Goal: Entertainment & Leisure: Consume media (video, audio)

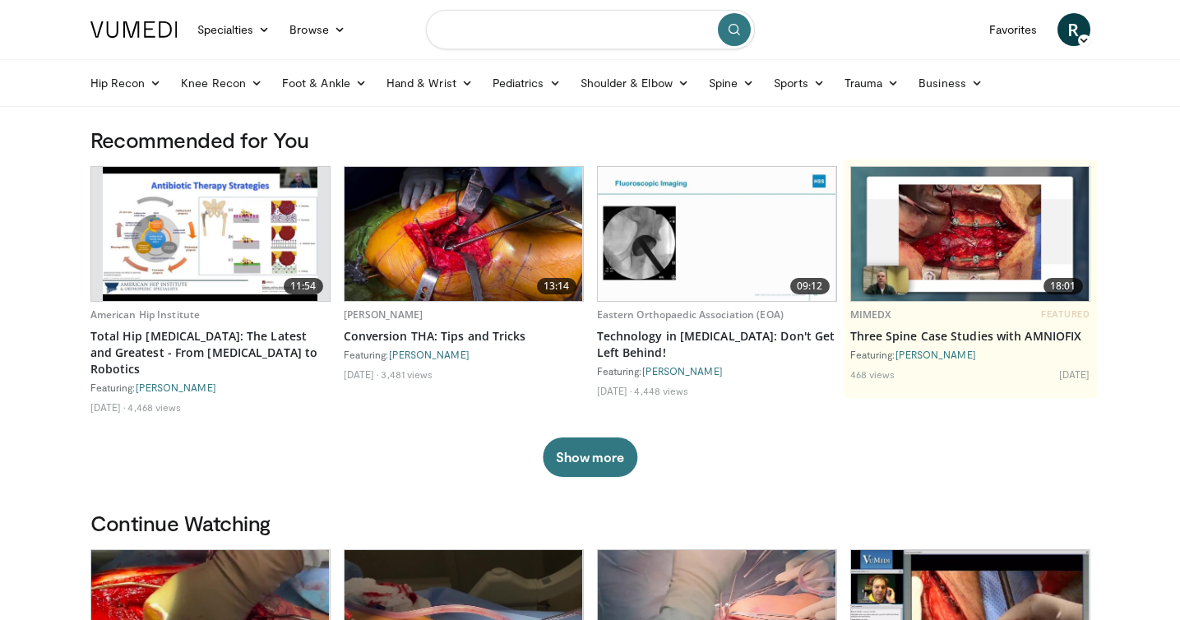
click at [492, 33] on input "Search topics, interventions" at bounding box center [590, 29] width 329 height 39
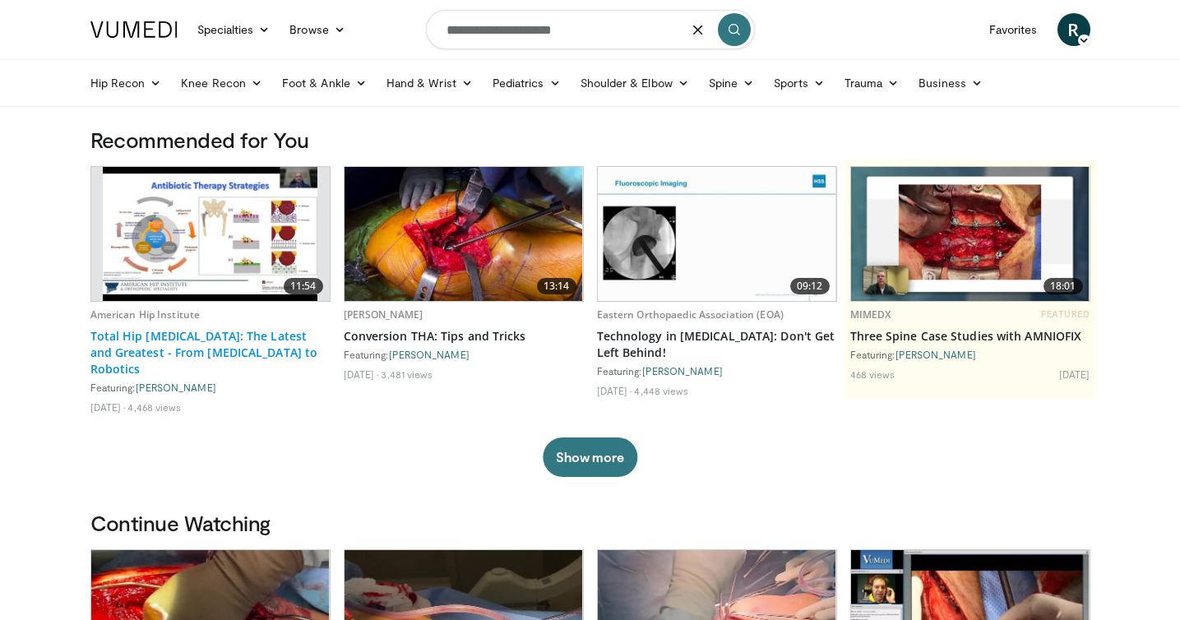
type input "**********"
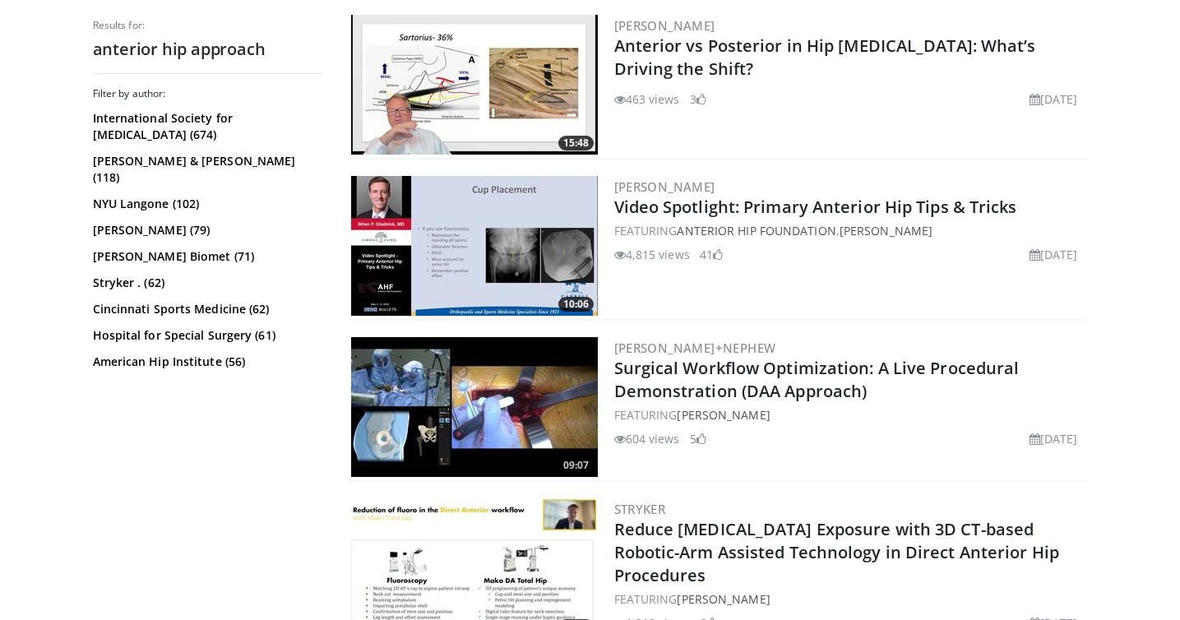
scroll to position [1466, 0]
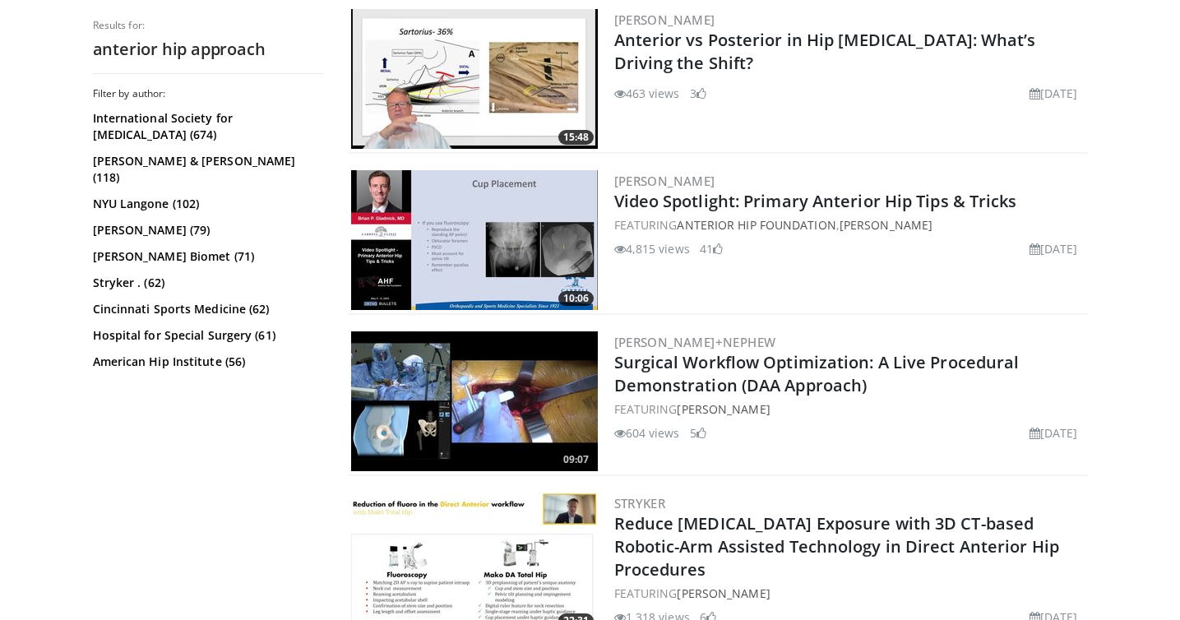
click at [537, 258] on img at bounding box center [474, 240] width 247 height 140
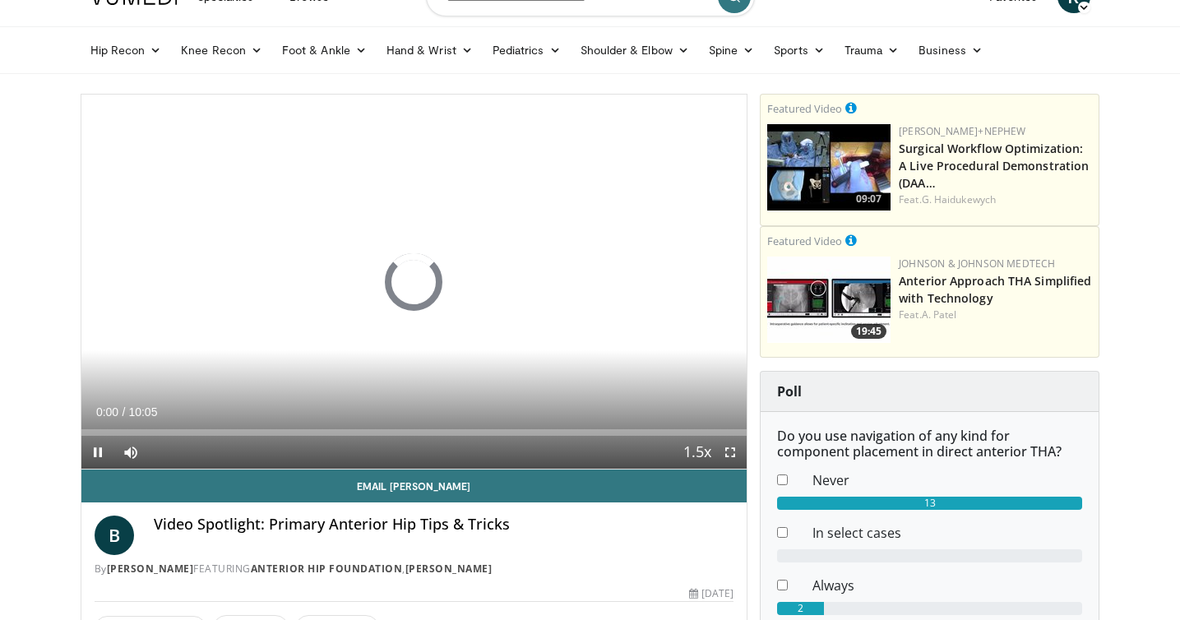
scroll to position [36, 0]
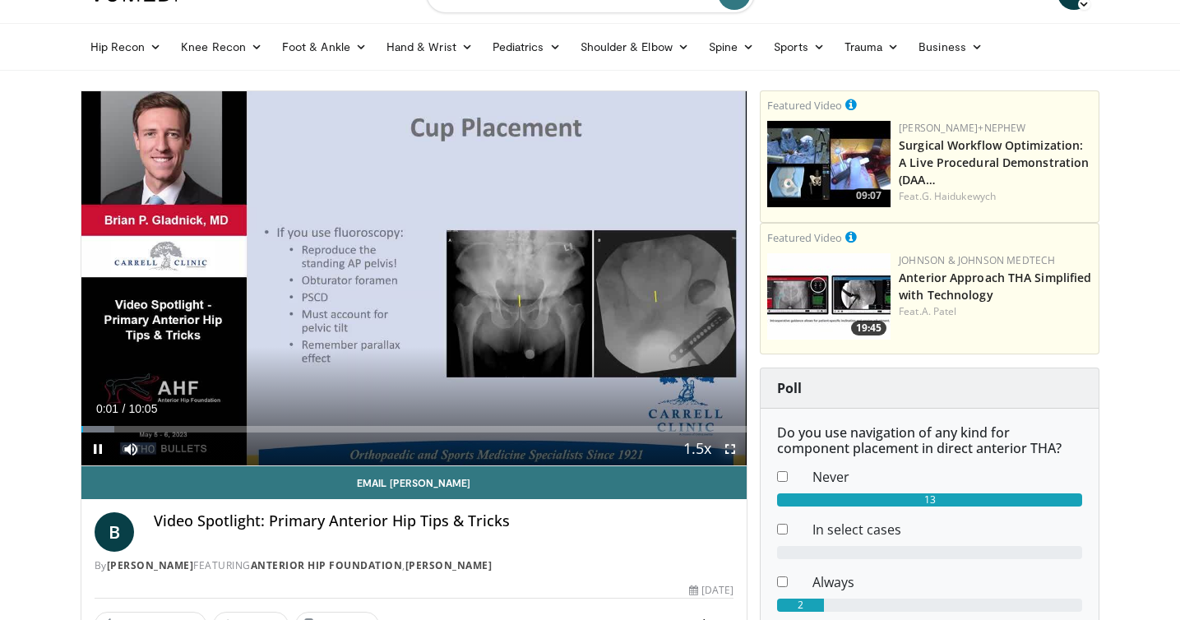
click at [736, 445] on span "Video Player" at bounding box center [730, 449] width 33 height 33
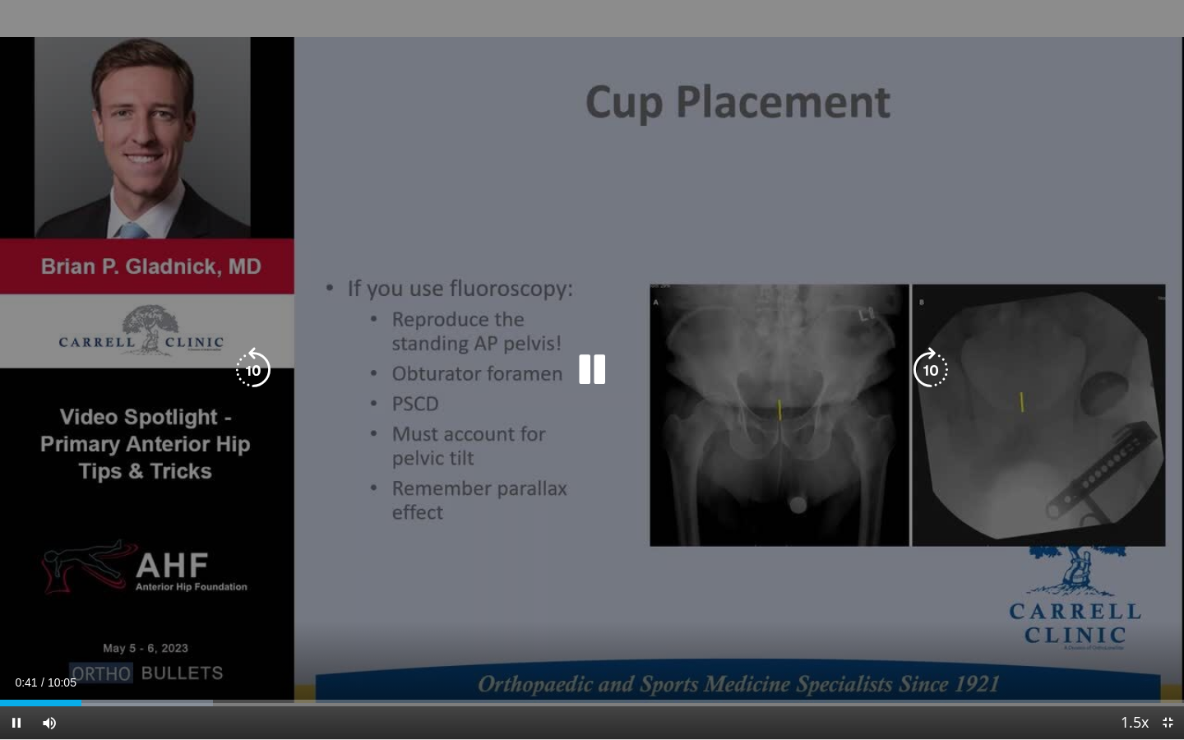
click at [595, 368] on icon "Video Player" at bounding box center [592, 370] width 46 height 46
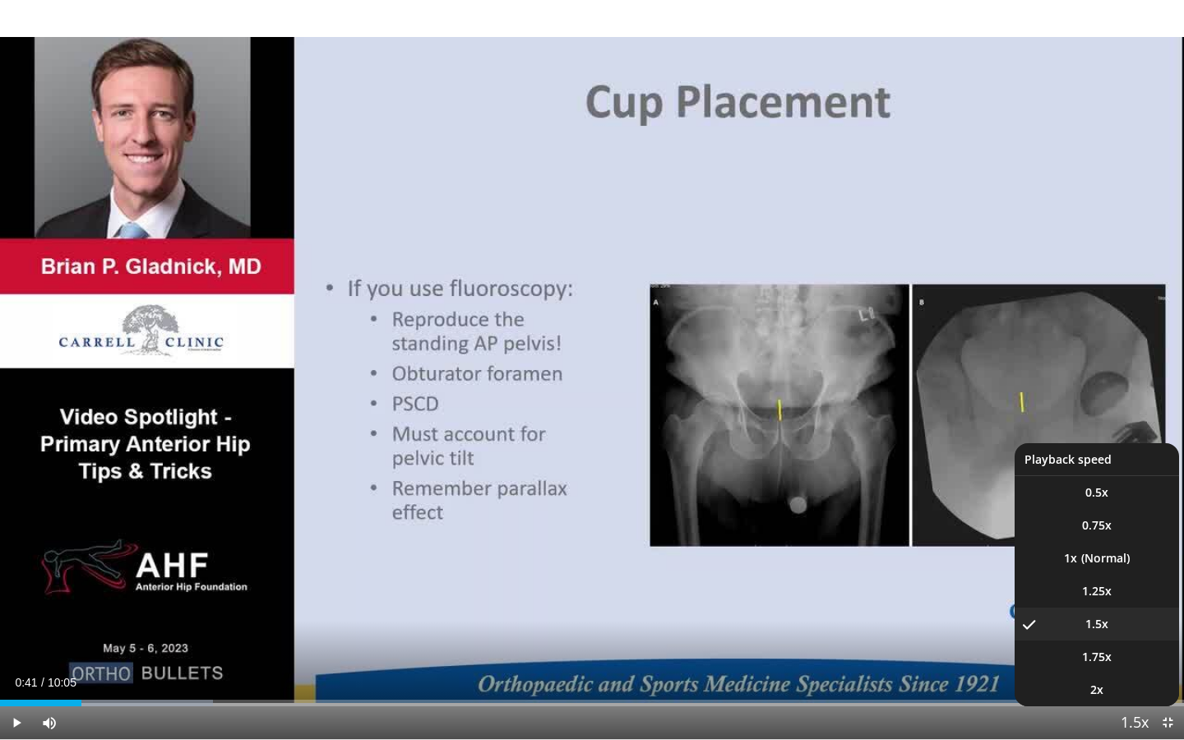
click at [1139, 619] on span "Video Player" at bounding box center [1134, 723] width 23 height 33
click at [1089, 555] on li "1x" at bounding box center [1097, 558] width 164 height 33
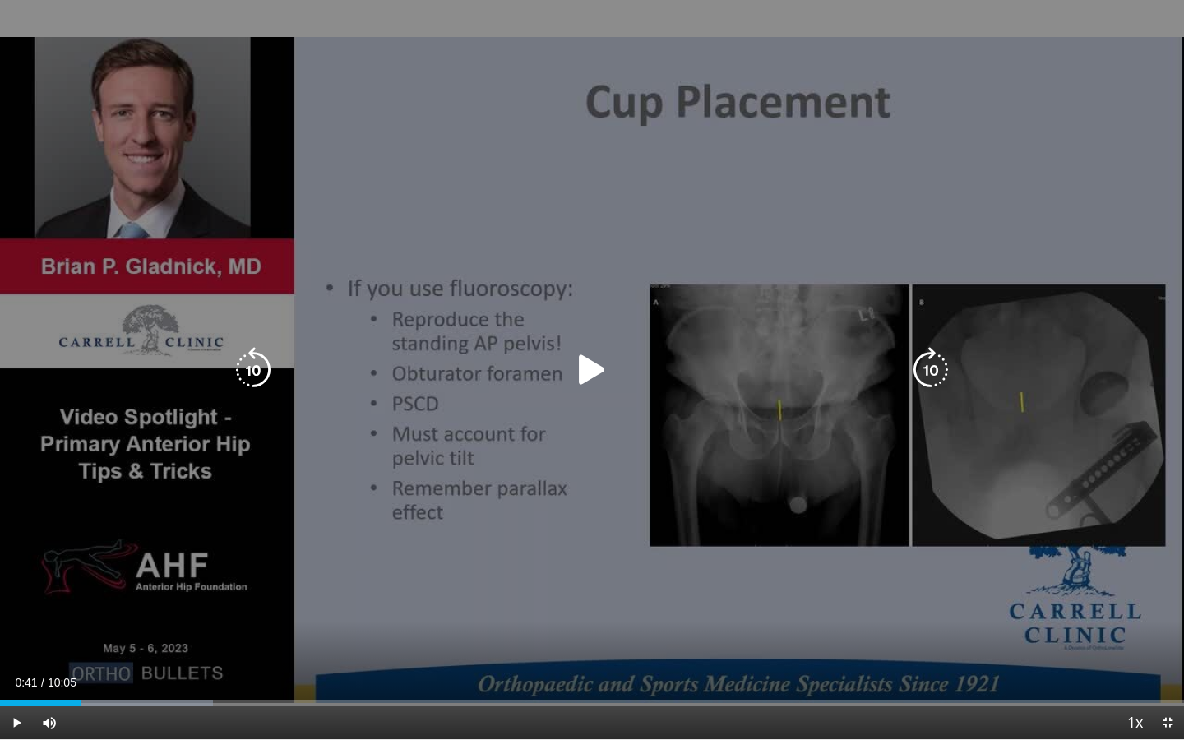
click at [236, 348] on icon "Video Player" at bounding box center [253, 370] width 46 height 46
click at [247, 355] on icon "Video Player" at bounding box center [253, 370] width 46 height 46
click at [941, 366] on icon "Video Player" at bounding box center [931, 370] width 46 height 46
click at [609, 374] on icon "Video Player" at bounding box center [592, 370] width 46 height 46
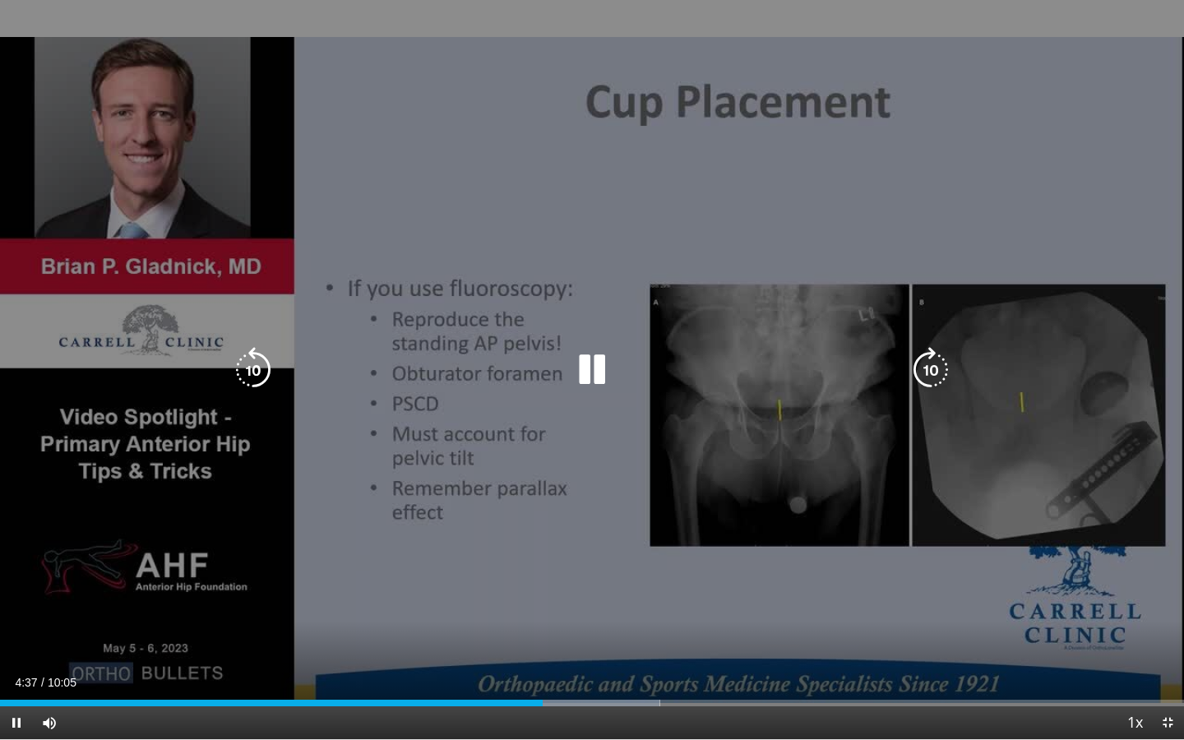
click at [924, 375] on icon "Video Player" at bounding box center [931, 370] width 46 height 46
click at [925, 375] on icon "Video Player" at bounding box center [931, 370] width 46 height 46
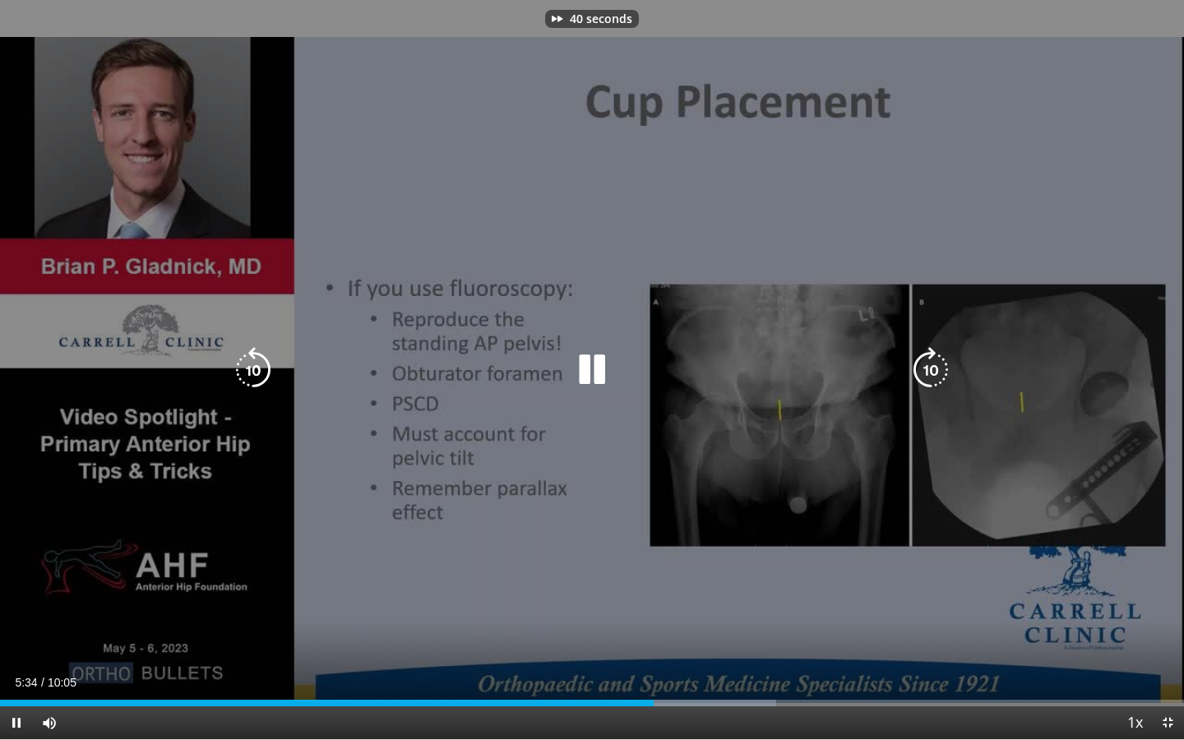
click at [925, 375] on icon "Video Player" at bounding box center [931, 370] width 46 height 46
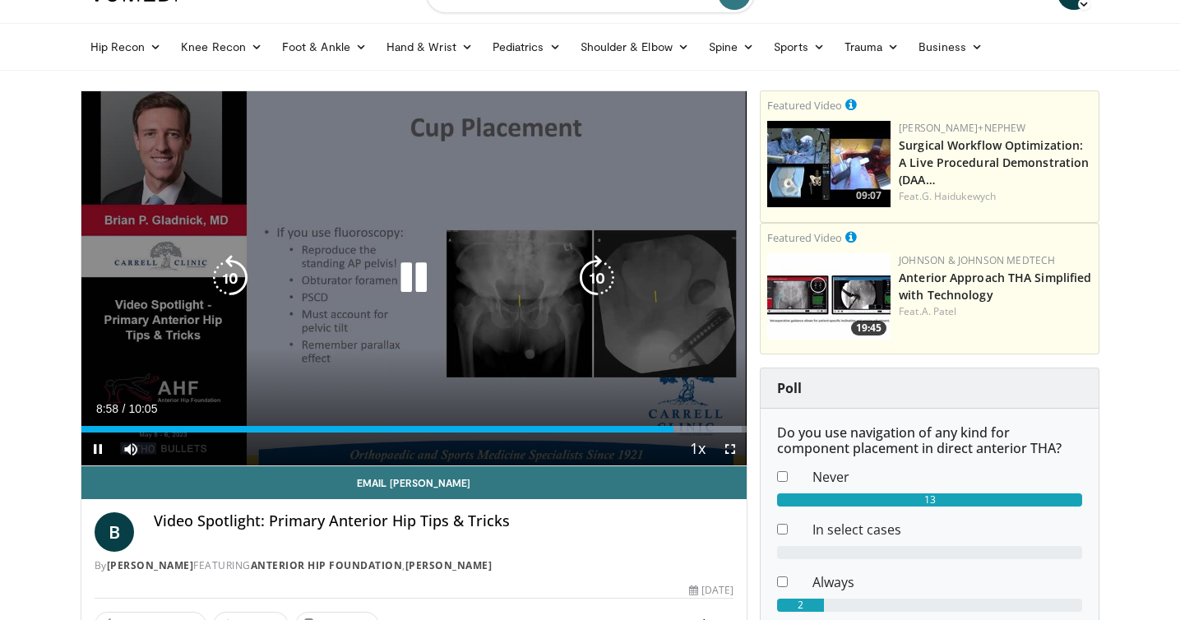
click at [424, 274] on icon "Video Player" at bounding box center [414, 278] width 46 height 46
